Goal: Task Accomplishment & Management: Use online tool/utility

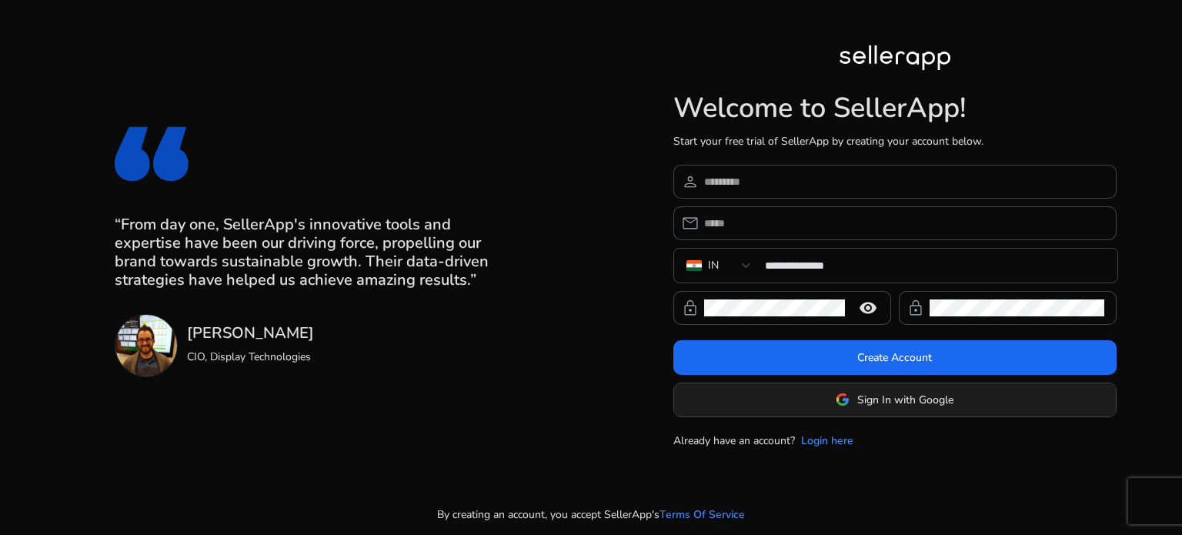
click at [917, 404] on span "Sign In with Google" at bounding box center [905, 400] width 96 height 16
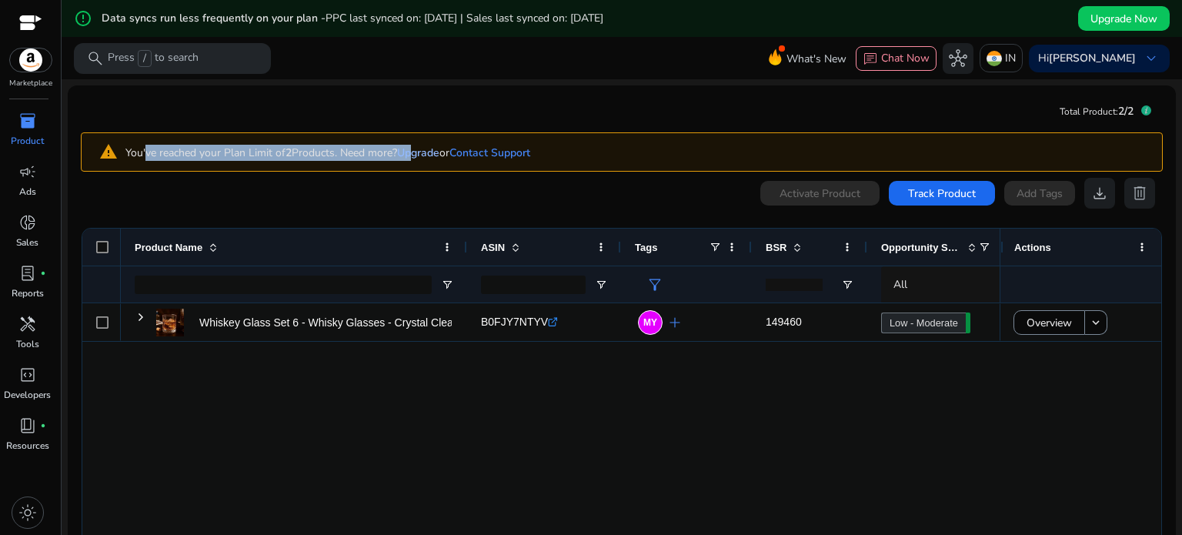
drag, startPoint x: 142, startPoint y: 152, endPoint x: 422, endPoint y: 147, distance: 280.2
click at [422, 147] on p "You've reached your Plan Limit of 2 Products. Need more? Upgrade or Contact Sup…" at bounding box center [327, 153] width 405 height 16
click at [422, 147] on link "Upgrade" at bounding box center [418, 152] width 42 height 15
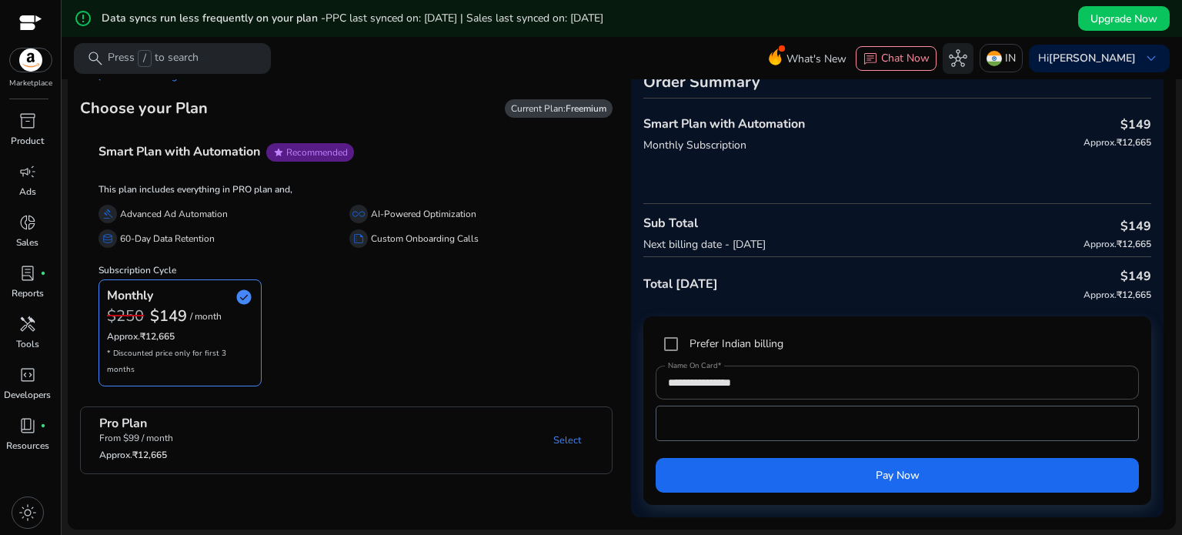
scroll to position [36, 0]
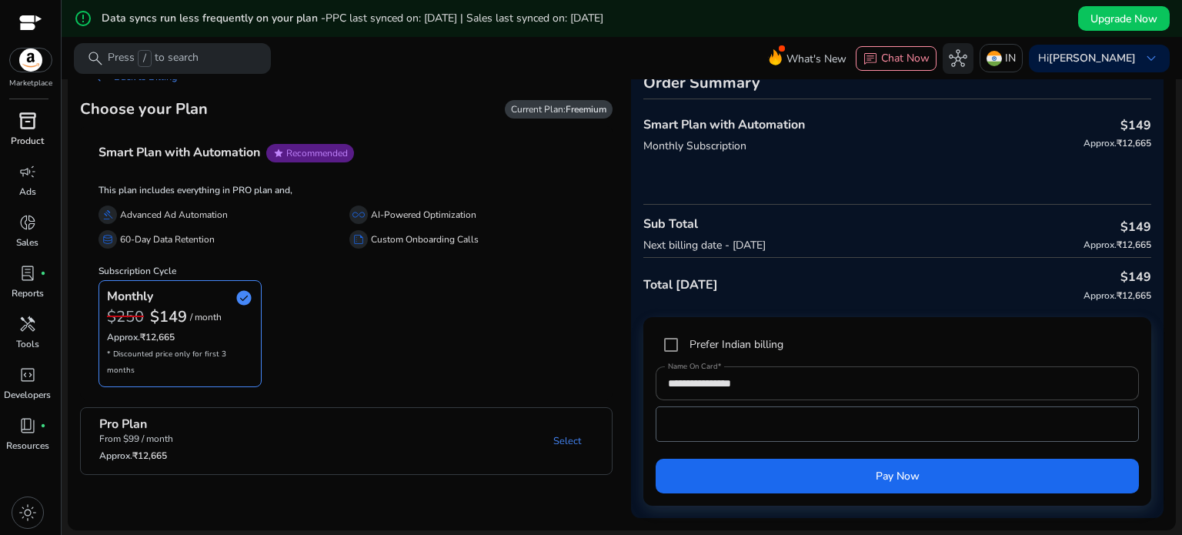
click at [18, 116] on span "inventory_2" at bounding box center [27, 121] width 18 height 18
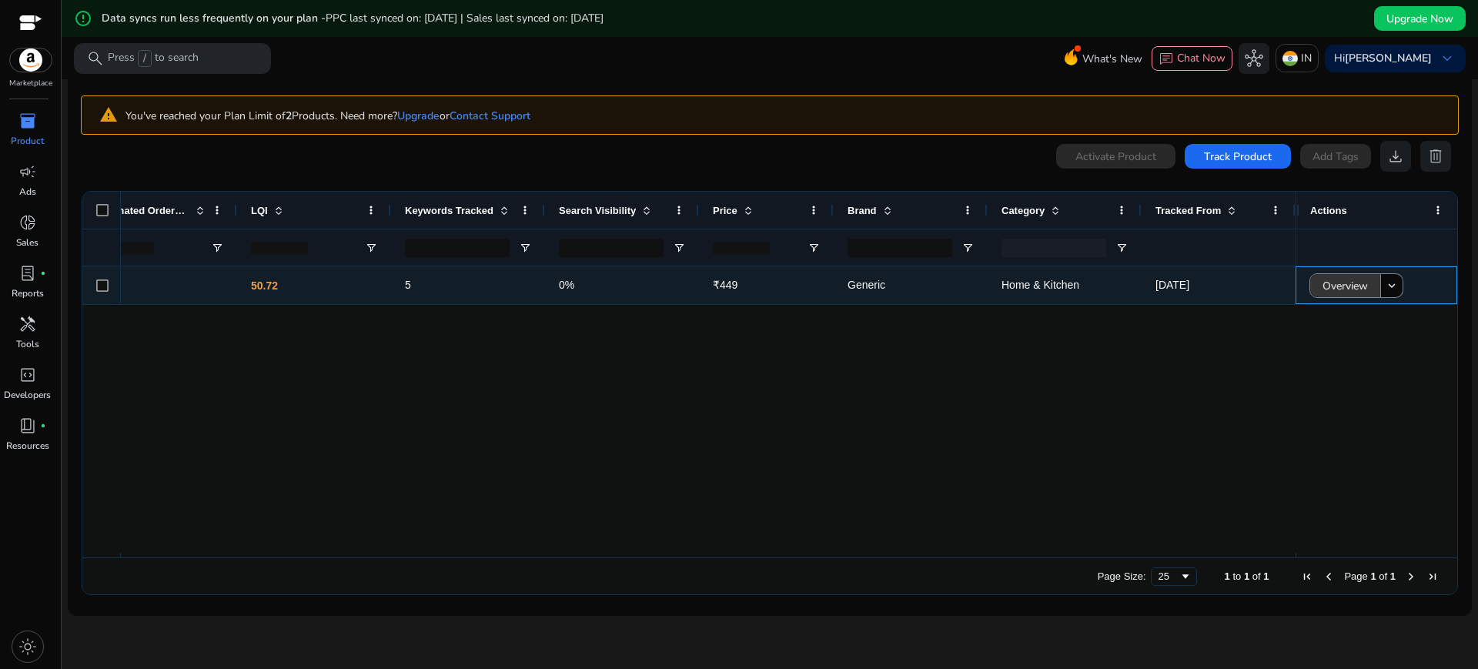
click at [1181, 283] on span "Overview" at bounding box center [1344, 286] width 45 height 32
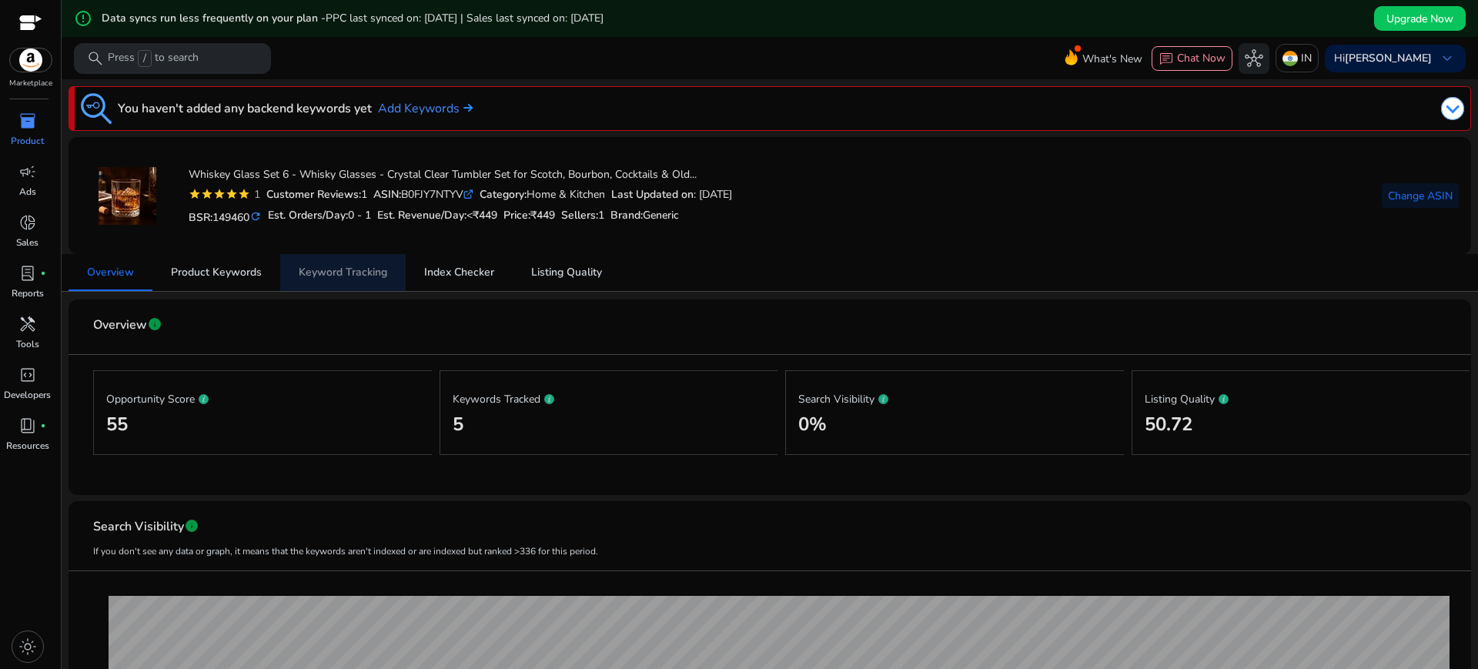
click at [378, 276] on span "Keyword Tracking" at bounding box center [343, 272] width 89 height 11
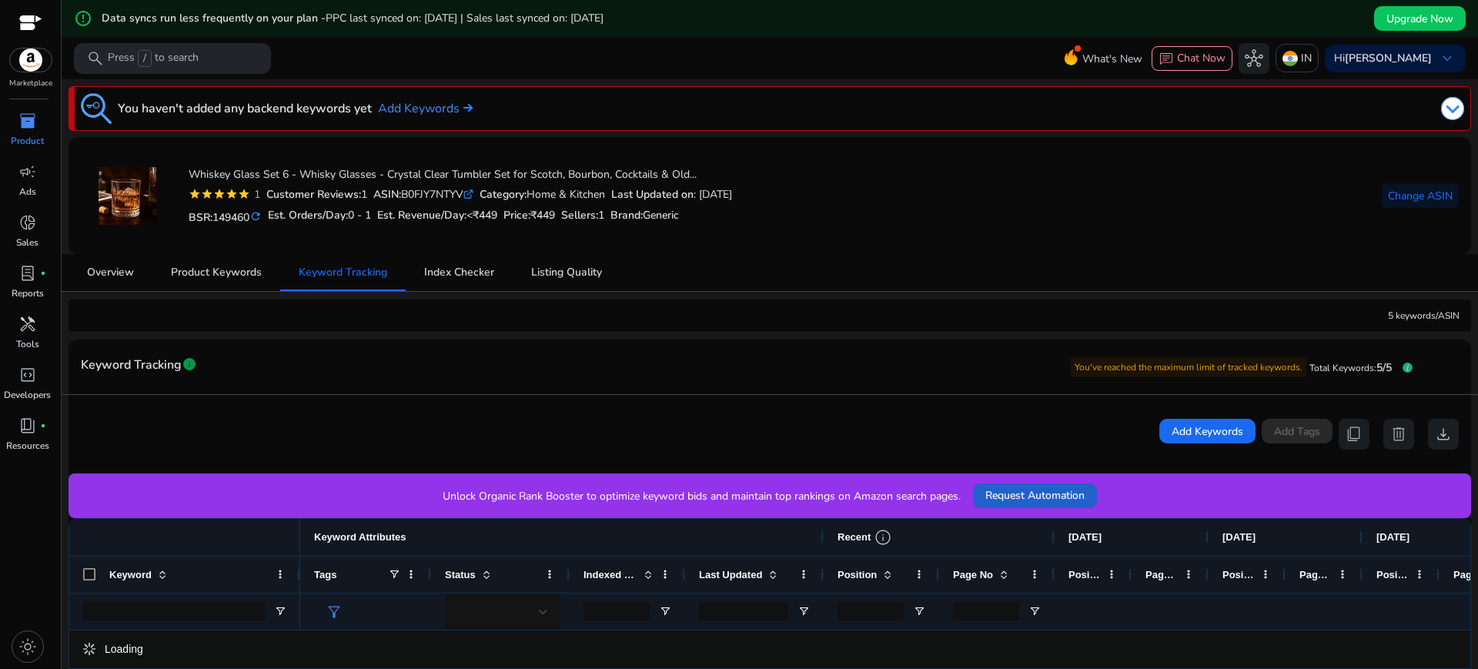
click at [1027, 490] on span "Request Automation" at bounding box center [1034, 495] width 99 height 16
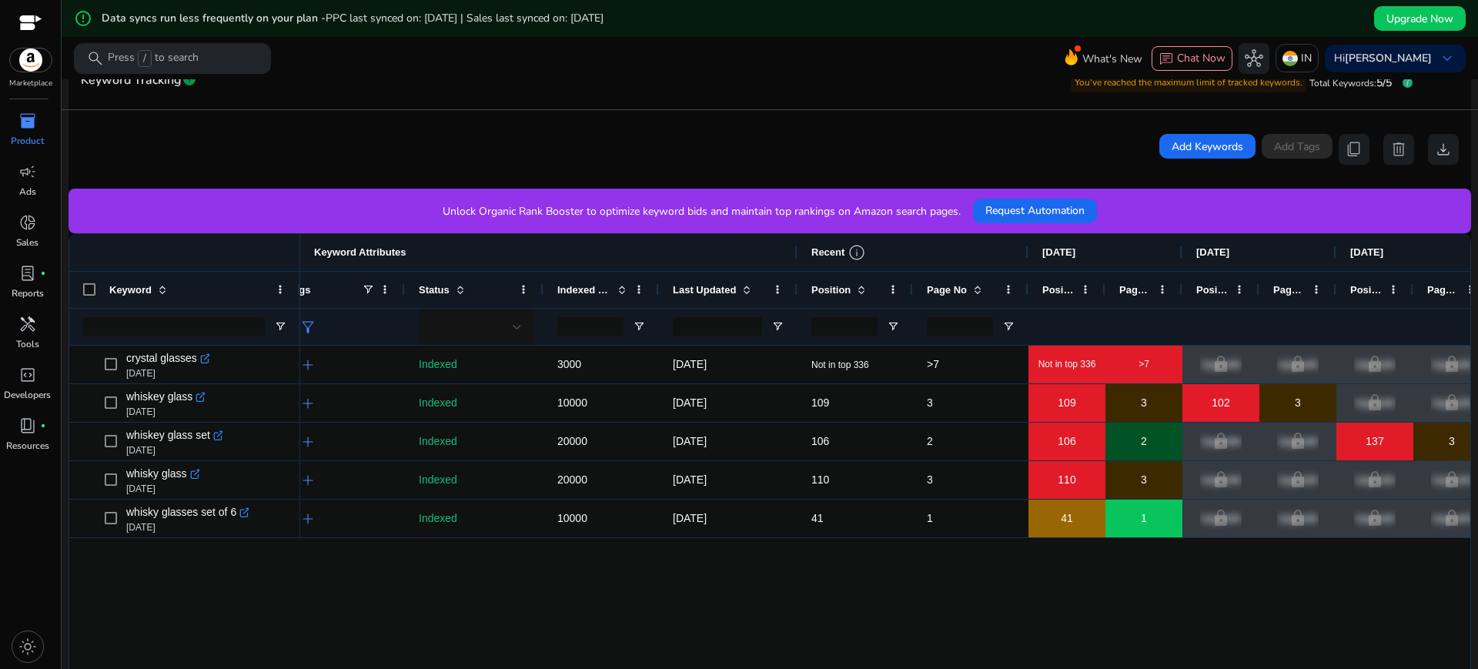
scroll to position [285, 0]
click at [1177, 64] on span "Chat Now" at bounding box center [1201, 58] width 48 height 15
